Goal: Find contact information: Find contact information

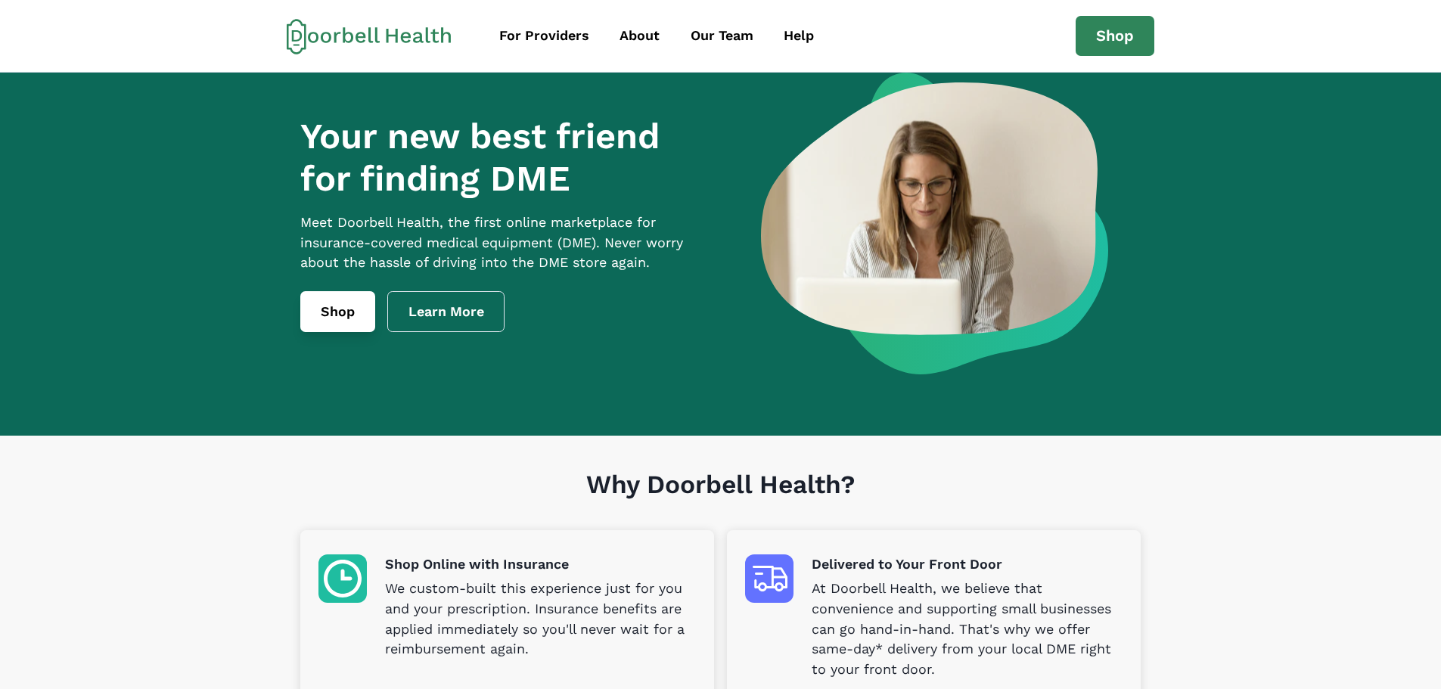
click at [300, 332] on link "Shop" at bounding box center [337, 311] width 75 height 41
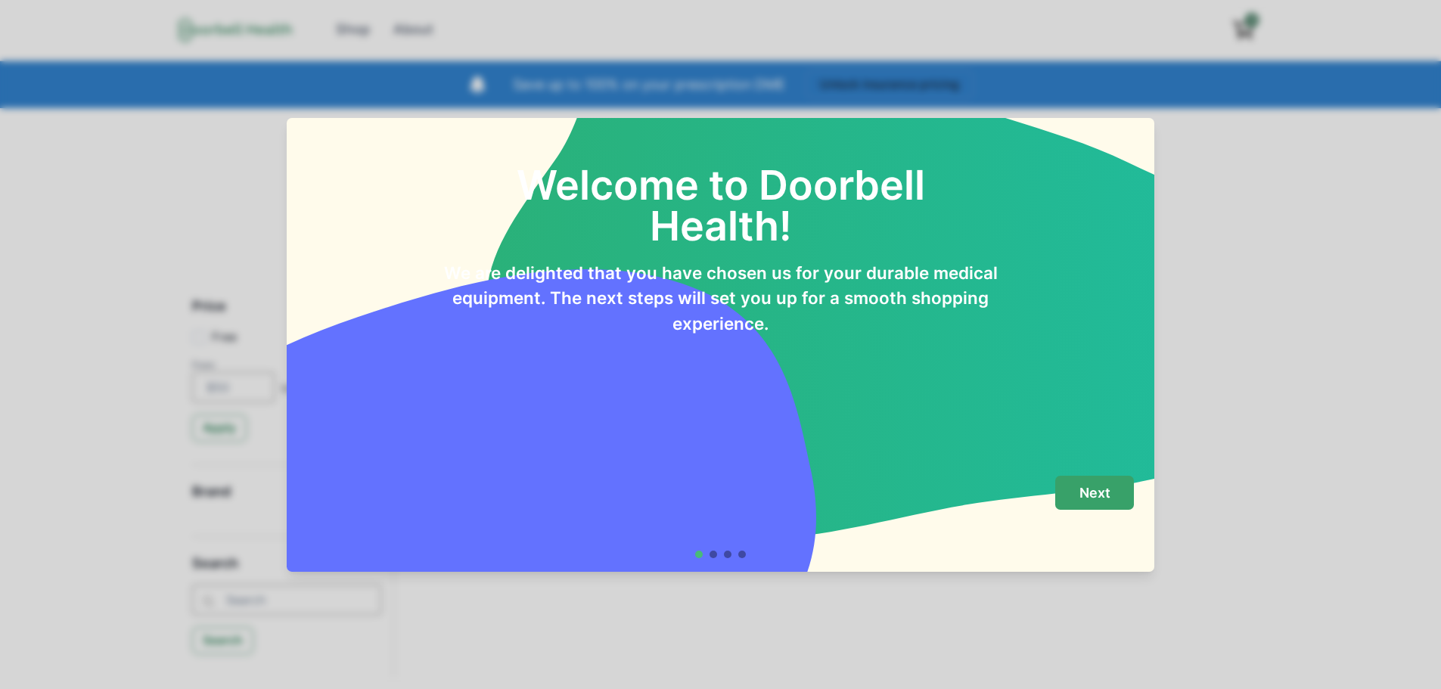
click at [1111, 485] on p "Next" at bounding box center [1094, 493] width 31 height 17
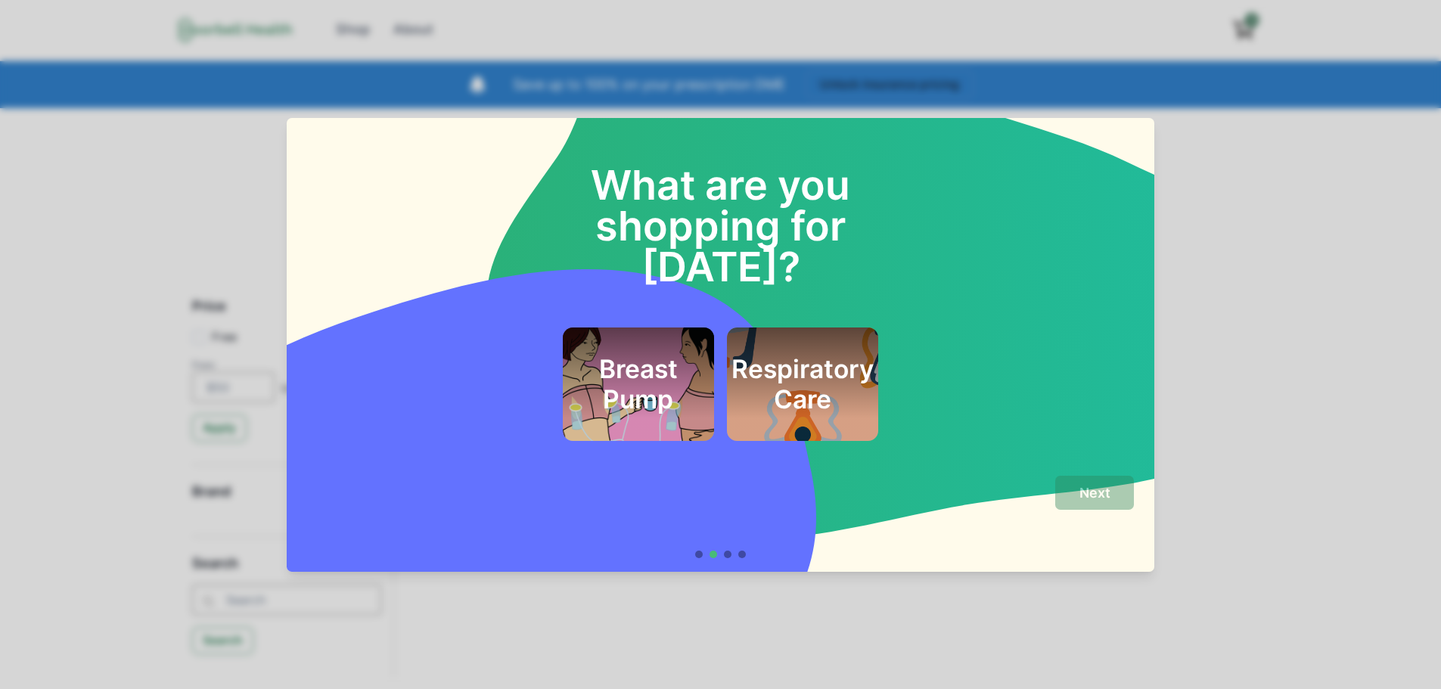
click at [1335, 329] on div "What are you shopping for [DATE]? Breast Pump Respiratory Care Next" at bounding box center [720, 344] width 1441 height 689
click at [718, 562] on footer "Next" at bounding box center [721, 516] width 868 height 109
drag, startPoint x: 694, startPoint y: 647, endPoint x: 636, endPoint y: 567, distance: 98.1
click at [693, 645] on div "What are you shopping for [DATE]? Breast Pump Respiratory Care Next" at bounding box center [720, 344] width 1441 height 689
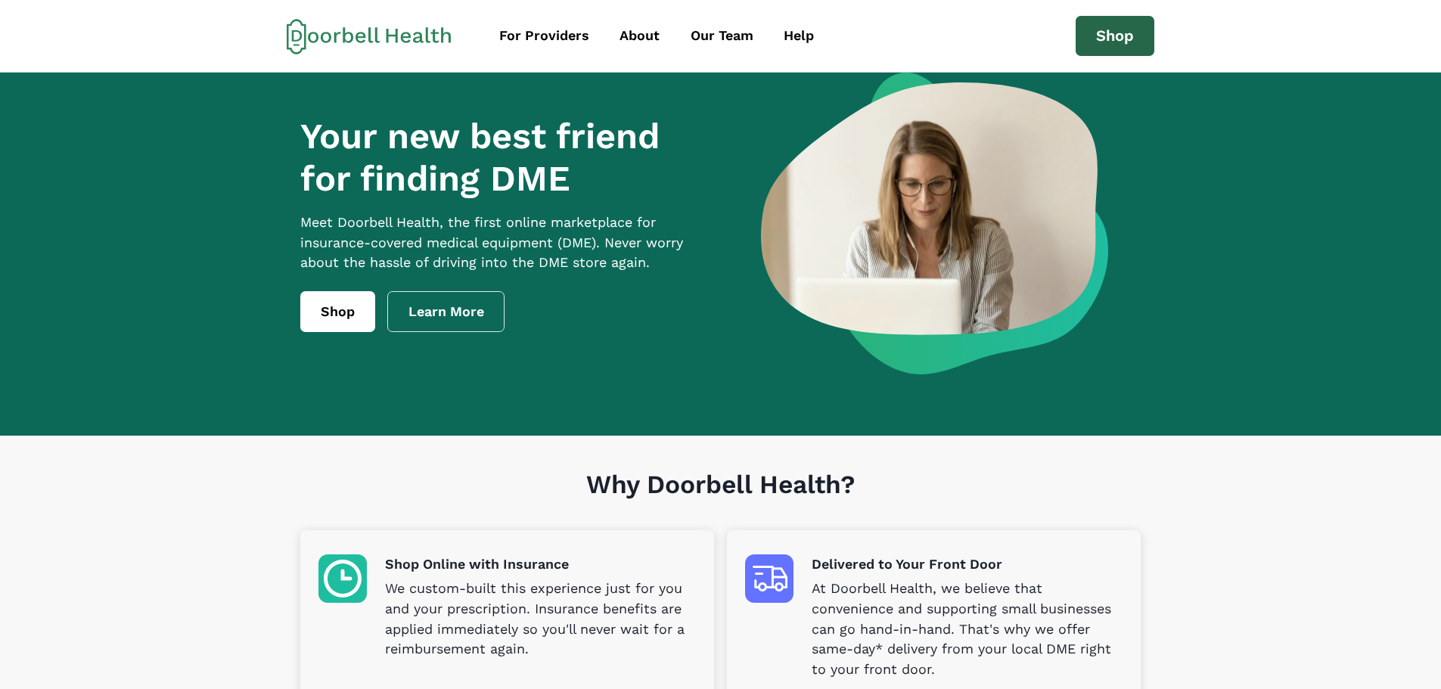
click at [1154, 42] on link "Shop" at bounding box center [1115, 36] width 79 height 41
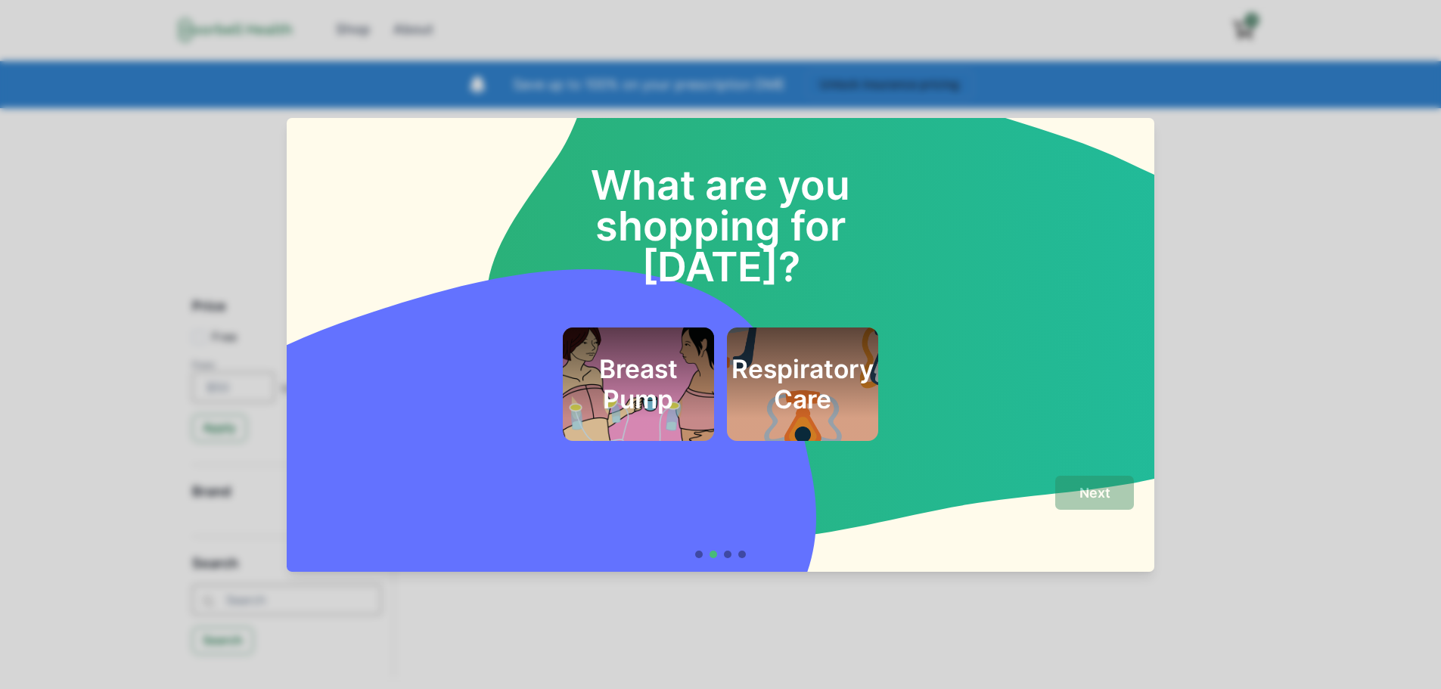
drag, startPoint x: 44, startPoint y: 256, endPoint x: 61, endPoint y: 154, distance: 103.5
click at [55, 222] on div "What are you shopping for [DATE]? Breast Pump Respiratory Care Next" at bounding box center [720, 344] width 1441 height 689
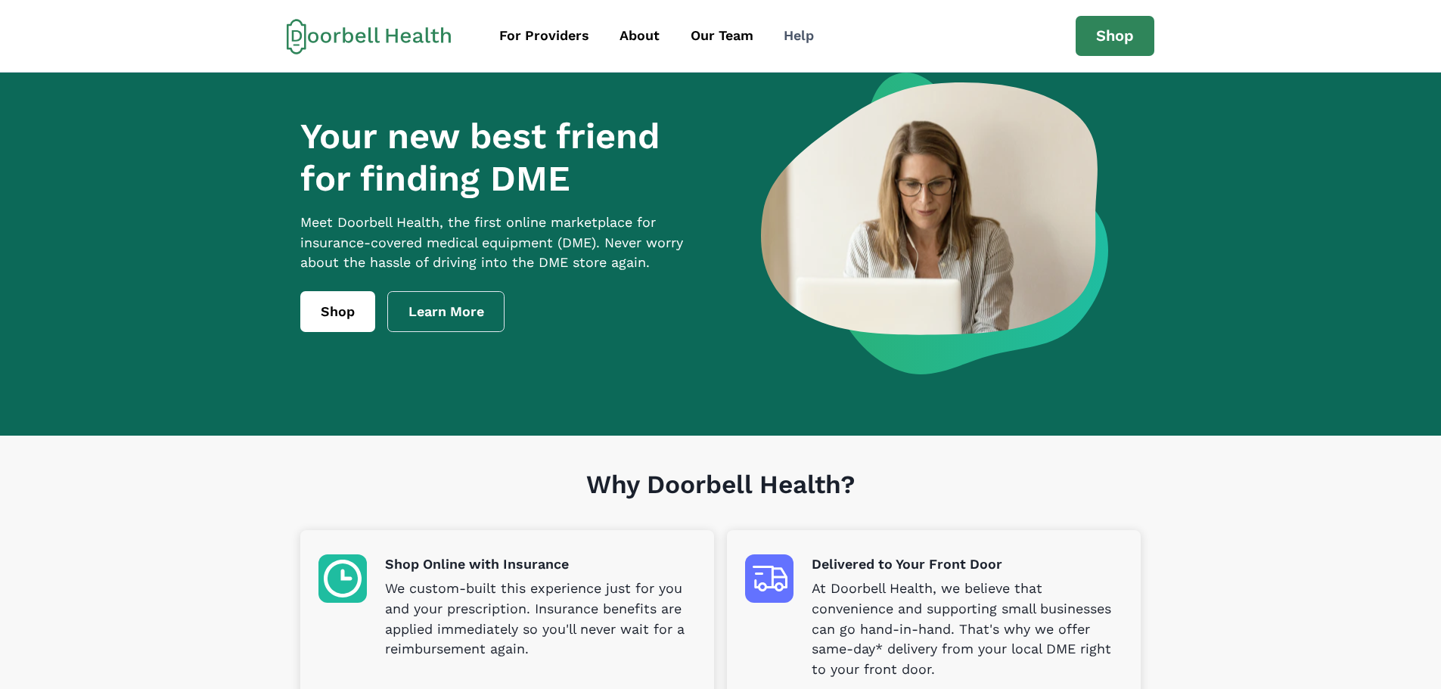
click at [787, 30] on div "Help" at bounding box center [799, 36] width 30 height 20
